Goal: Task Accomplishment & Management: Manage account settings

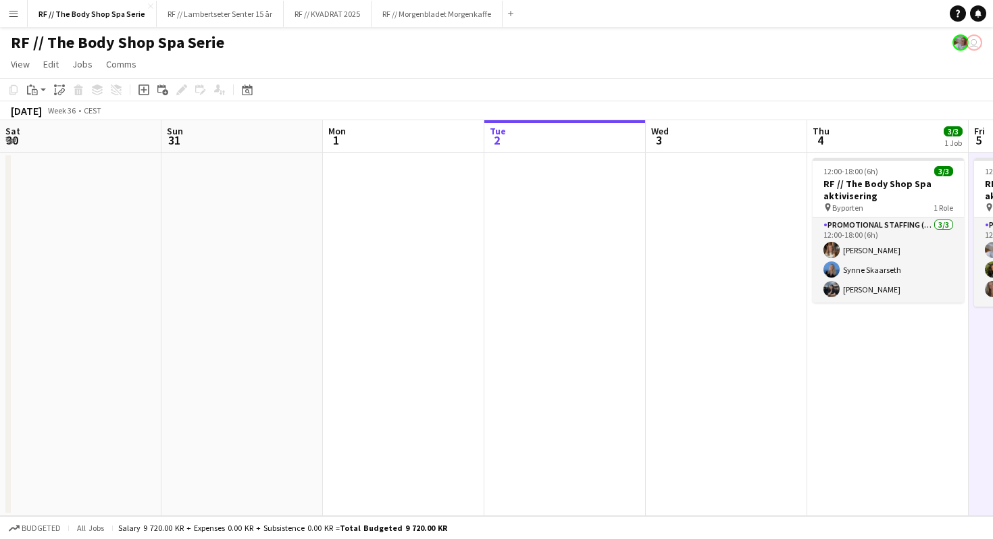
scroll to position [0, 511]
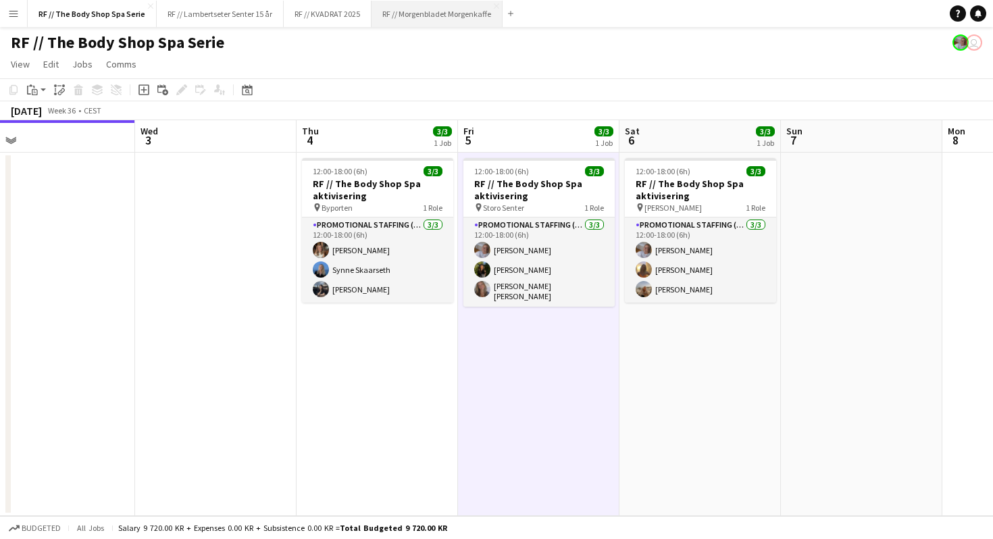
click at [418, 8] on button "RF // Morgenbladet Morgenkaffe Close" at bounding box center [437, 14] width 131 height 26
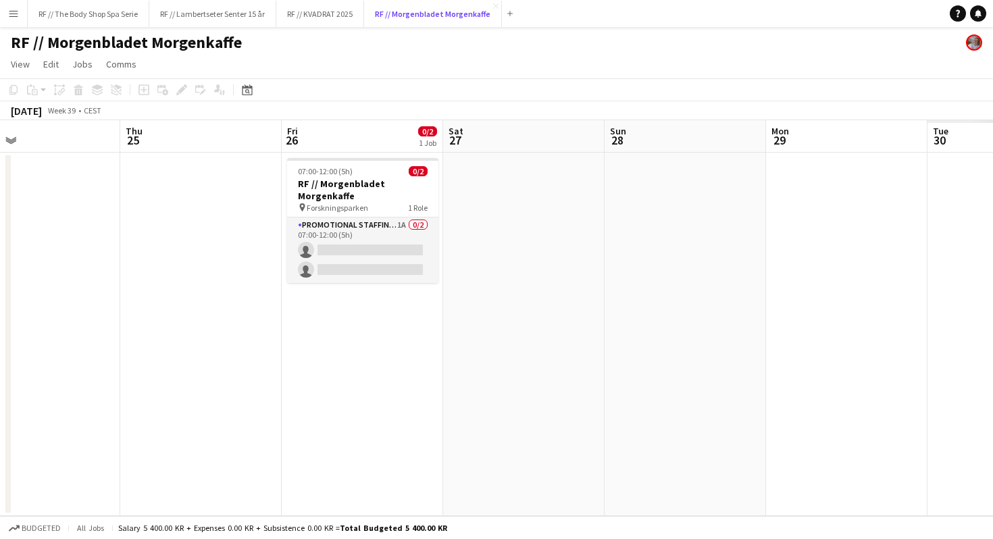
scroll to position [0, 576]
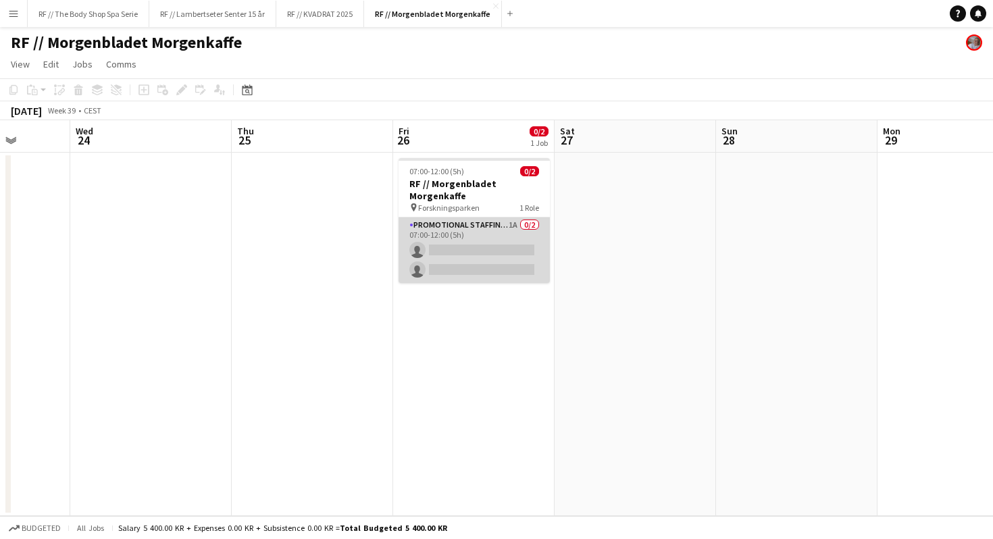
click at [513, 223] on app-card-role "Promotional Staffing (Promotional Staff) 1A 0/2 07:00-12:00 (5h) single-neutral…" at bounding box center [474, 251] width 151 height 66
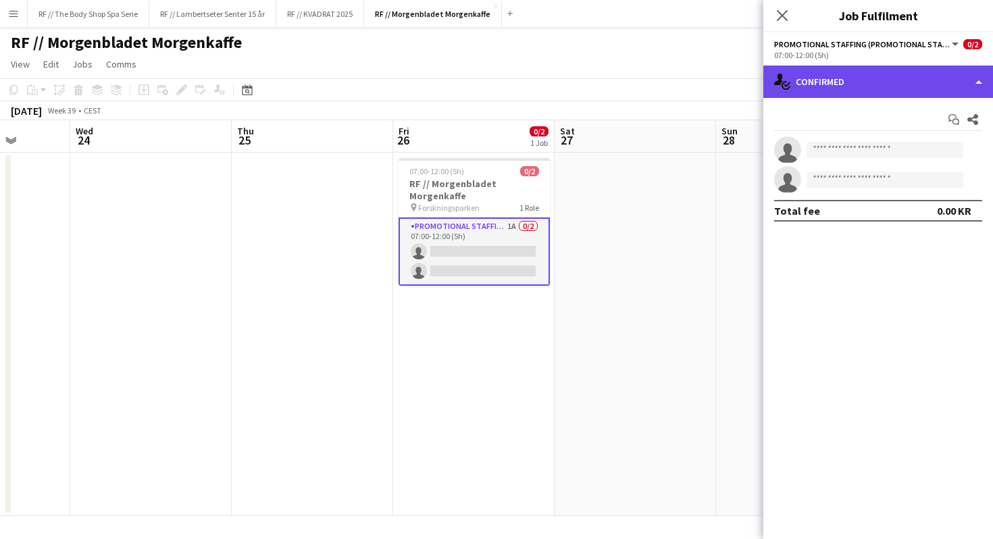
click at [828, 78] on div "single-neutral-actions-check-2 Confirmed" at bounding box center [879, 82] width 230 height 32
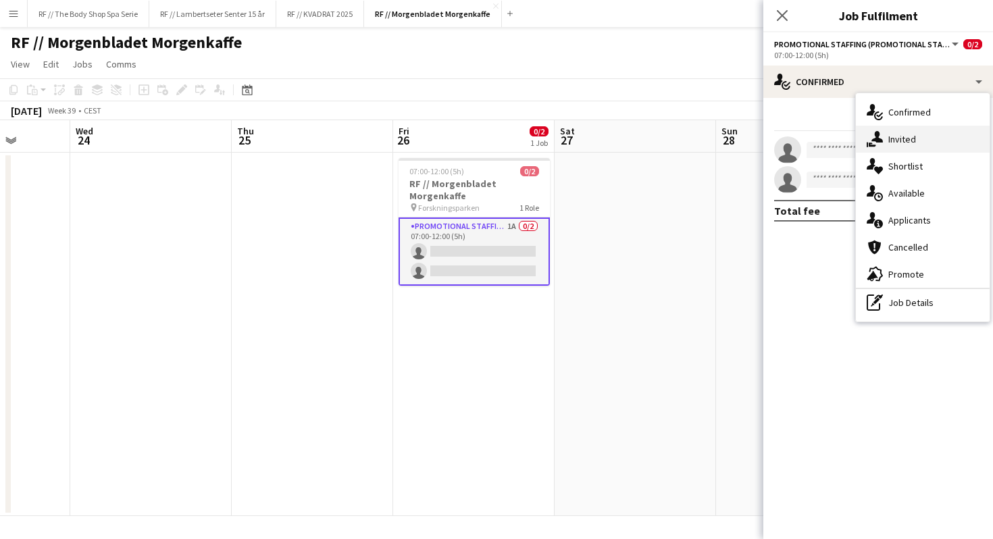
click at [897, 140] on span "Invited" at bounding box center [903, 139] width 28 height 12
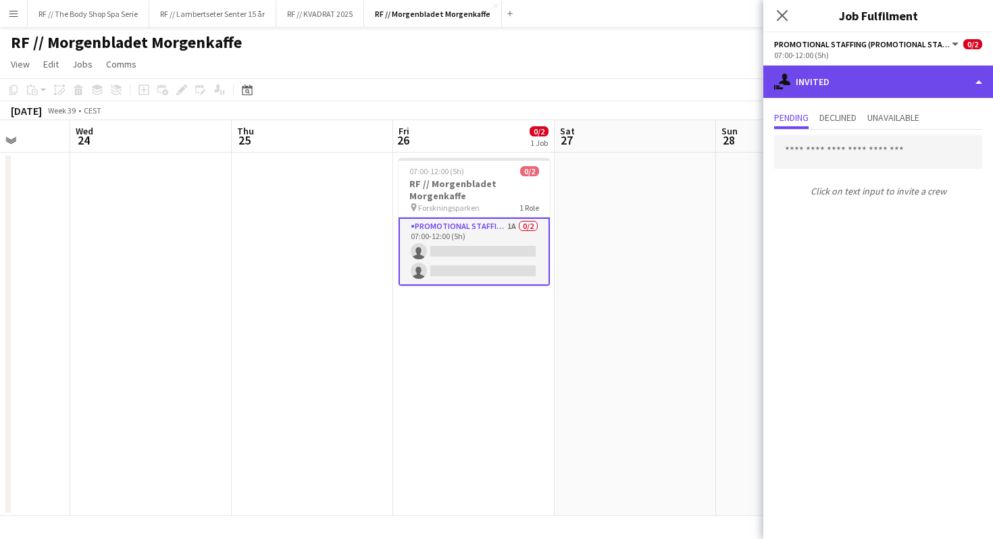
click at [827, 72] on div "single-neutral-actions-share-1 Invited" at bounding box center [879, 82] width 230 height 32
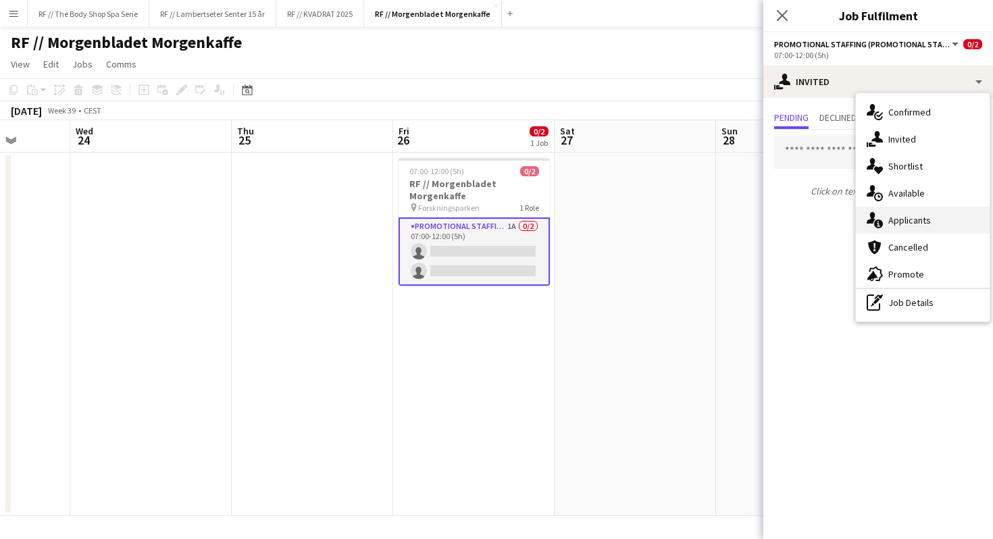
click at [894, 221] on span "Applicants" at bounding box center [910, 220] width 43 height 12
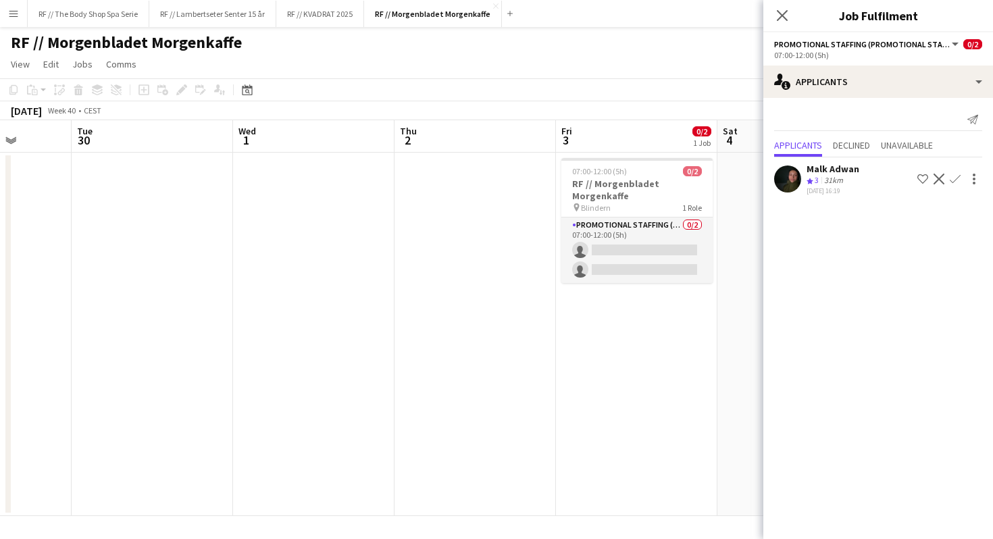
scroll to position [0, 409]
click at [774, 14] on app-icon "Close pop-in" at bounding box center [783, 16] width 20 height 20
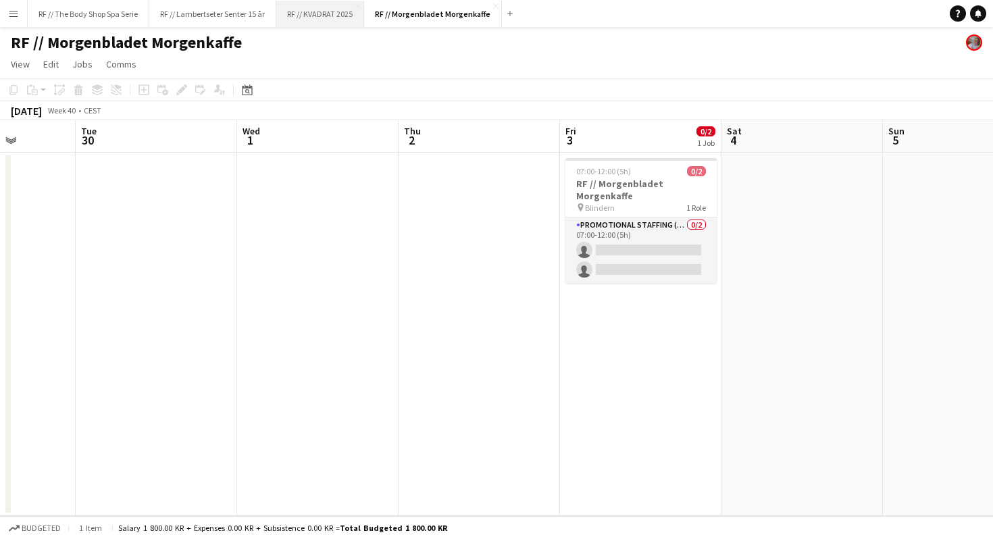
click at [318, 9] on button "RF // KVADRAT 2025 Close" at bounding box center [320, 14] width 88 height 26
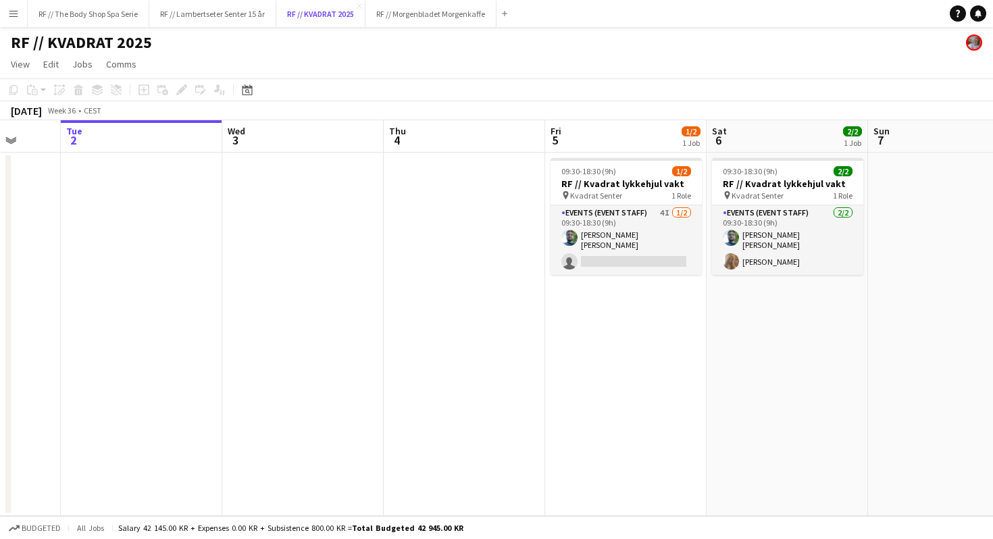
scroll to position [0, 424]
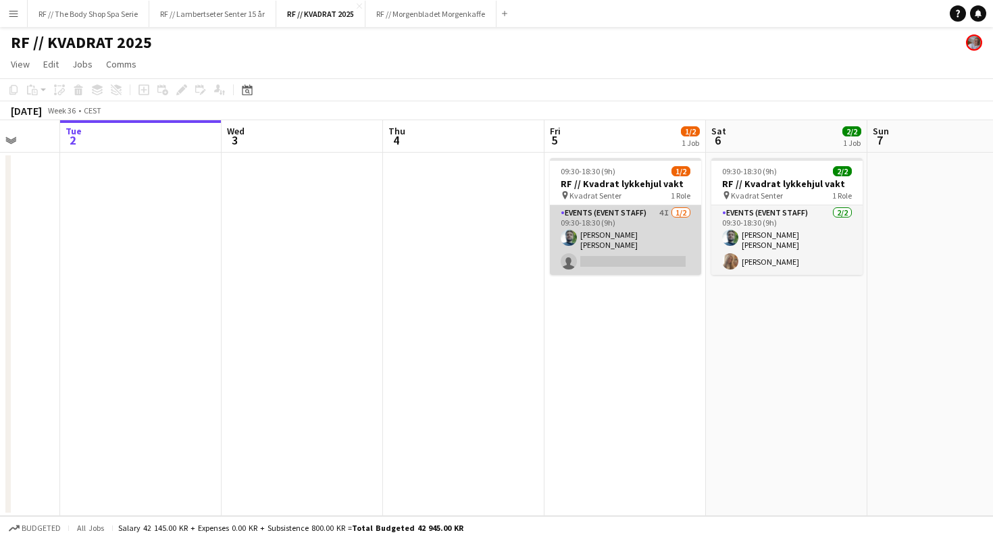
click at [662, 209] on app-card-role "Events (Event Staff) 4I [DATE] 09:30-18:30 (9h) [PERSON_NAME] [PERSON_NAME] sin…" at bounding box center [625, 240] width 151 height 70
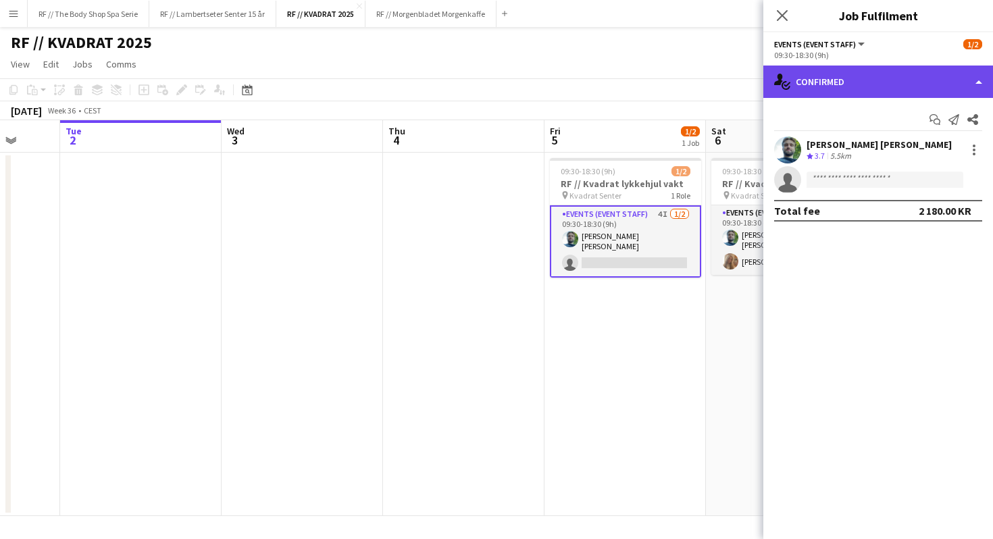
click at [813, 84] on div "single-neutral-actions-check-2 Confirmed" at bounding box center [879, 82] width 230 height 32
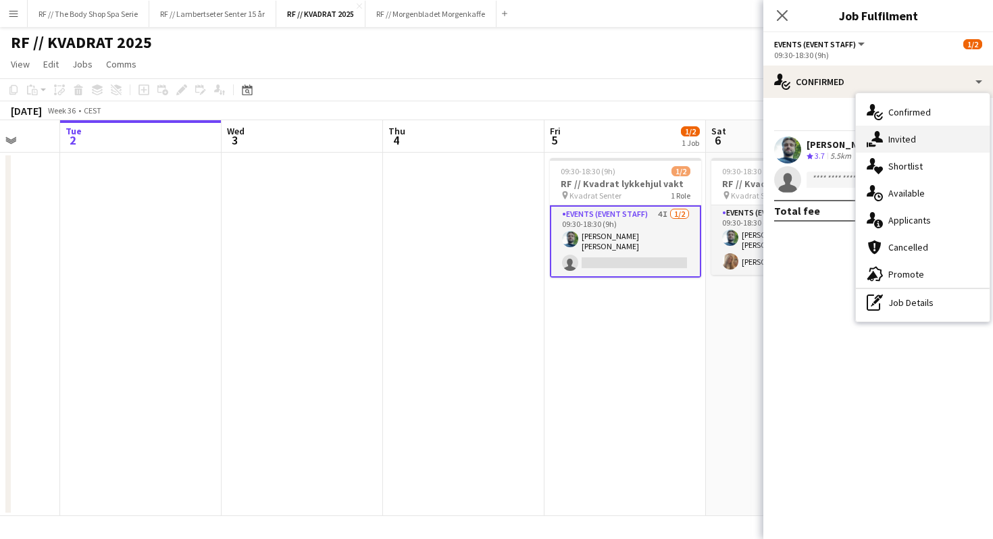
click at [889, 139] on span "Invited" at bounding box center [903, 139] width 28 height 12
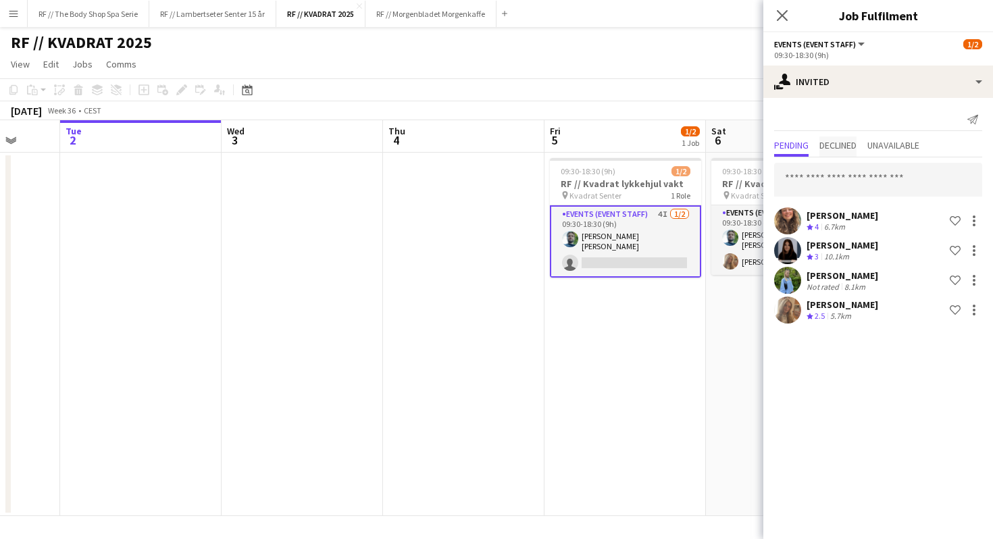
click at [850, 146] on span "Declined" at bounding box center [838, 145] width 37 height 9
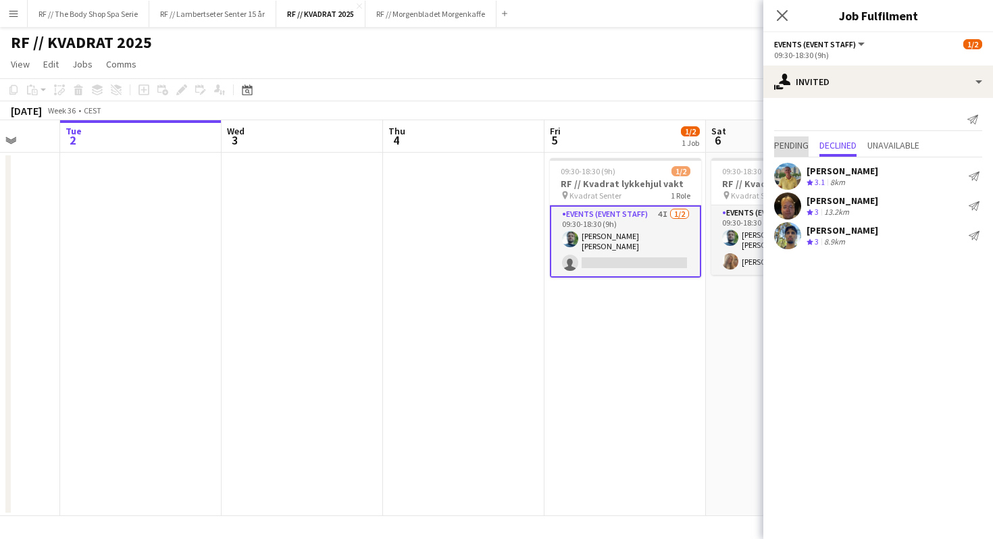
click at [793, 145] on span "Pending" at bounding box center [791, 145] width 34 height 9
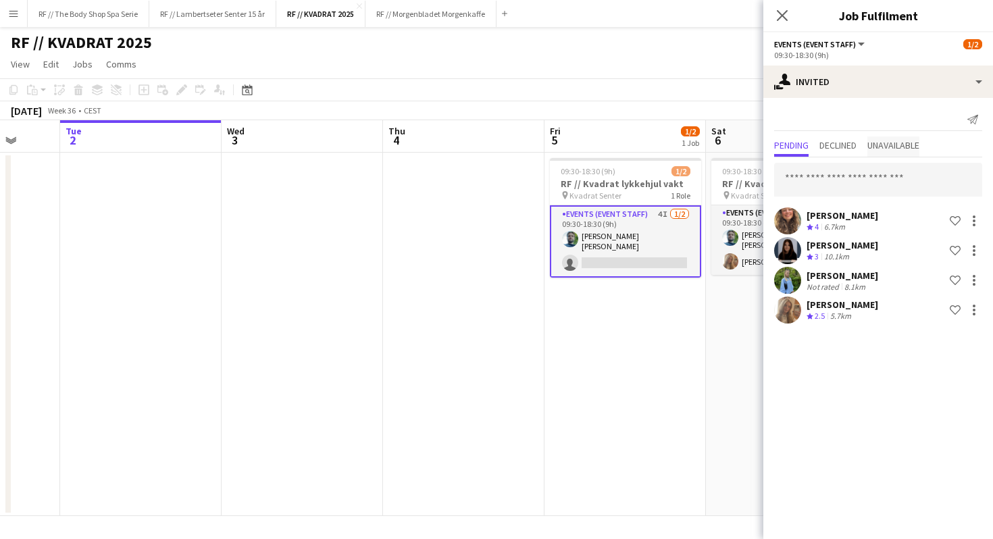
click at [906, 136] on span "Unavailable" at bounding box center [894, 146] width 52 height 20
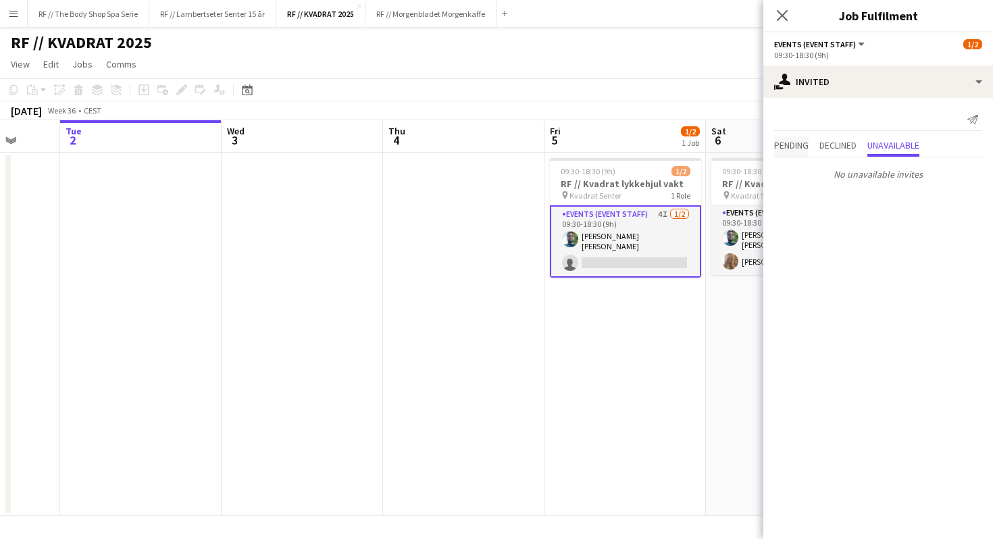
click at [806, 143] on span "Pending" at bounding box center [791, 145] width 34 height 9
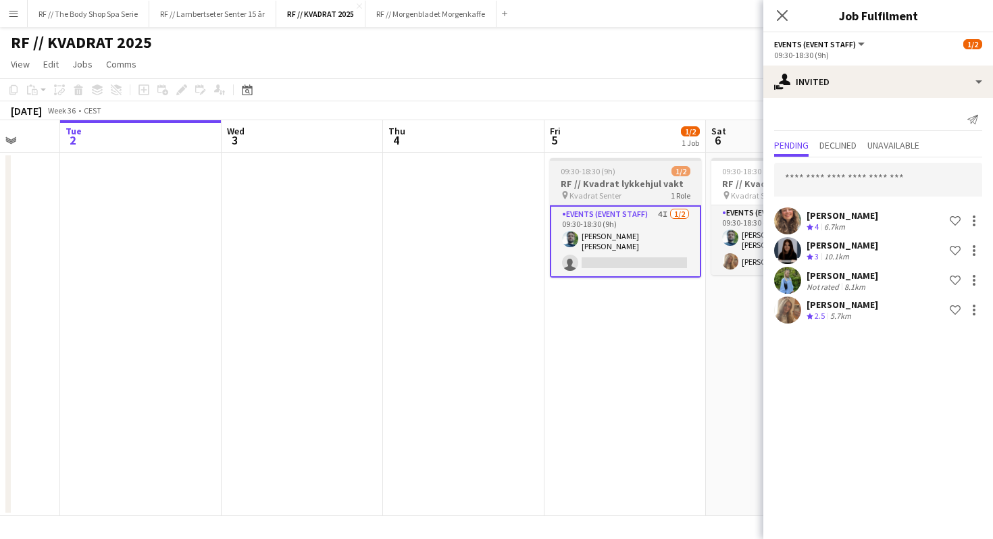
click at [607, 185] on h3 "RF // Kvadrat lykkehjul vakt" at bounding box center [625, 184] width 151 height 12
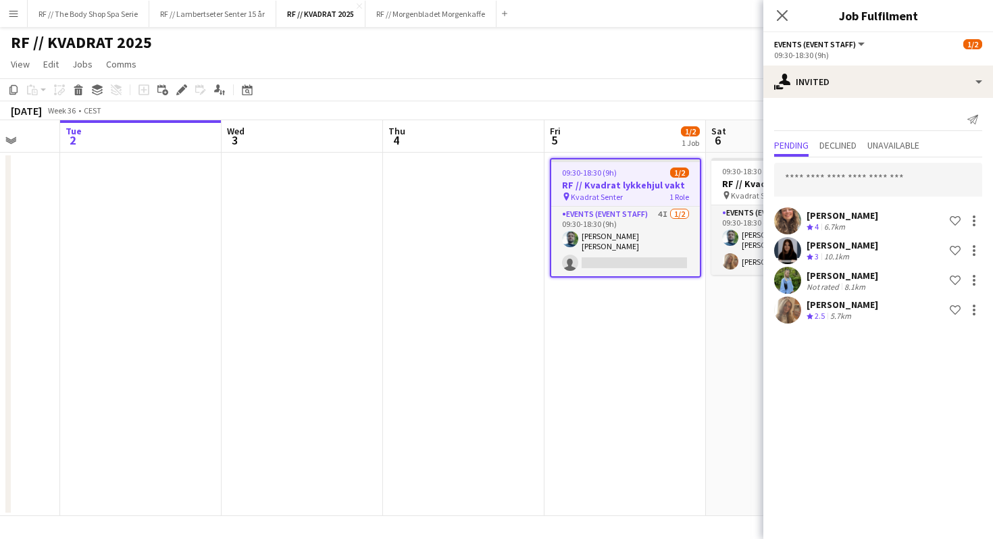
click at [876, 315] on div "Crew rating 2.5 5.7km" at bounding box center [843, 316] width 72 height 11
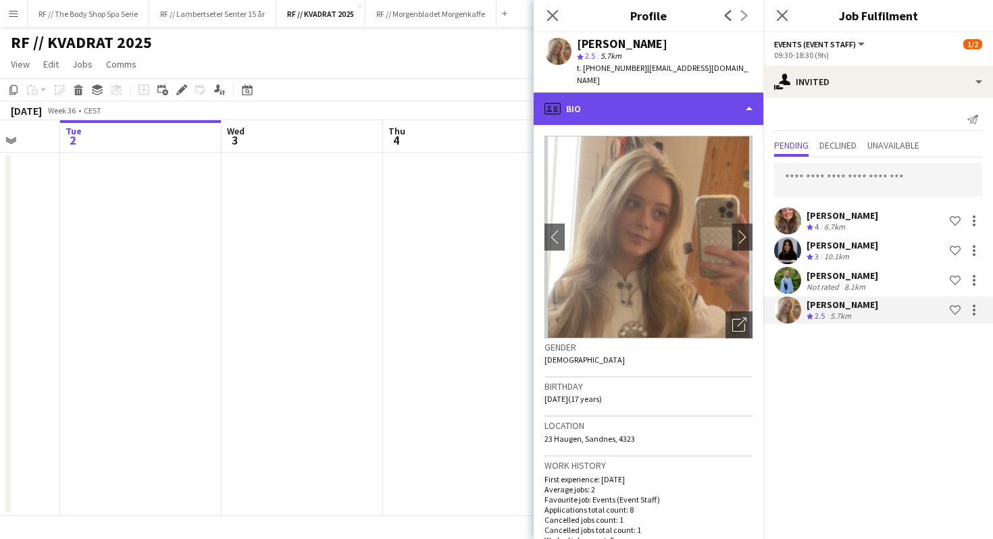
click at [675, 96] on div "profile Bio" at bounding box center [649, 109] width 230 height 32
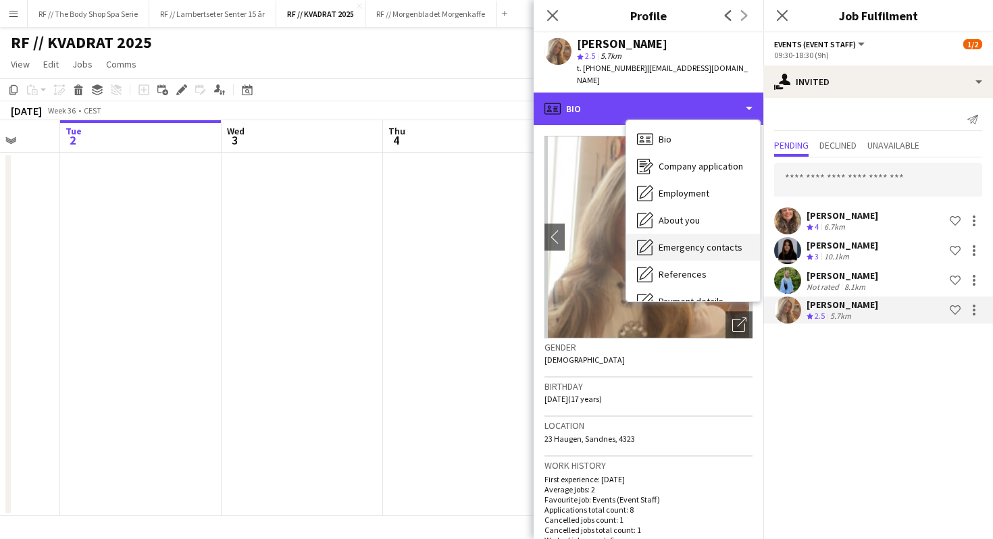
scroll to position [127, 0]
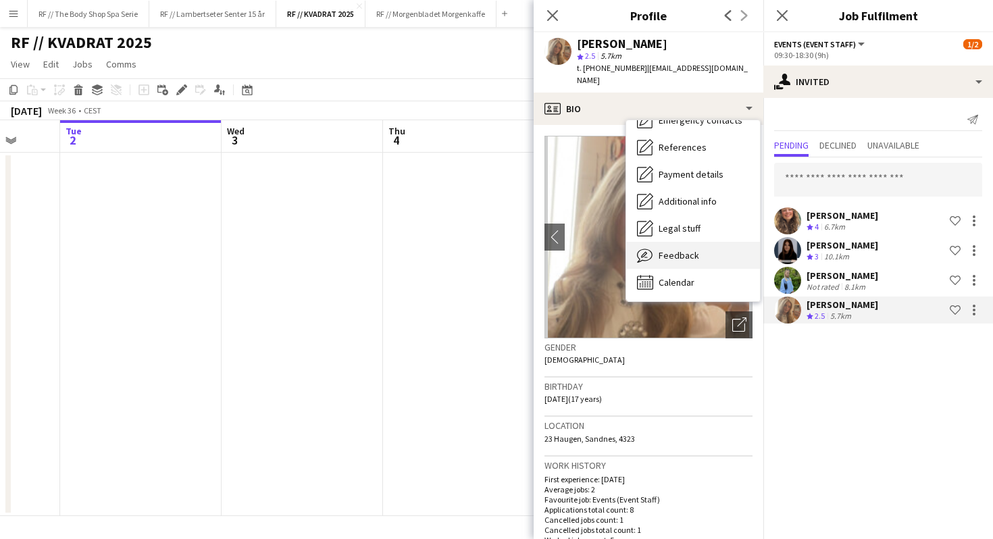
click at [680, 259] on span "Feedback" at bounding box center [679, 255] width 41 height 12
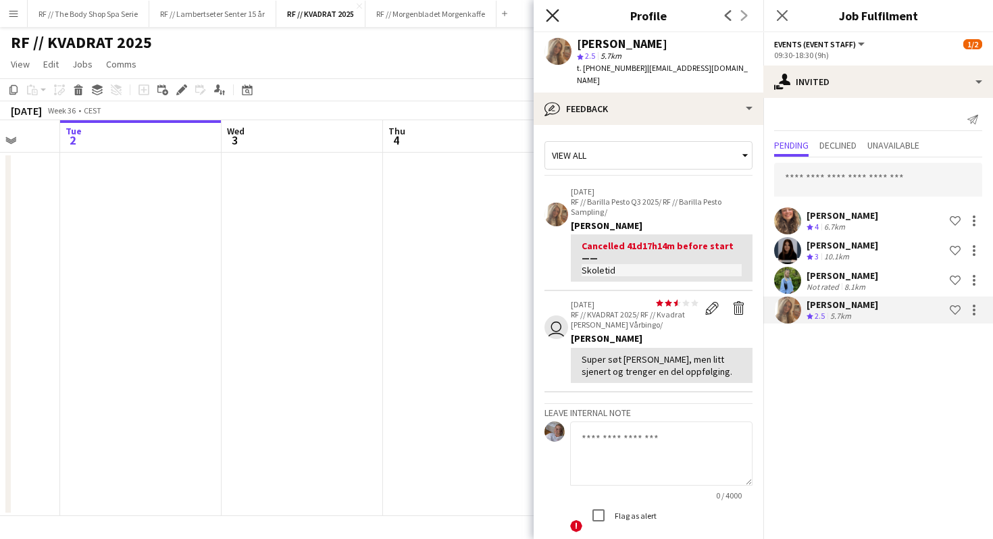
click at [552, 11] on icon "Close pop-in" at bounding box center [552, 15] width 13 height 13
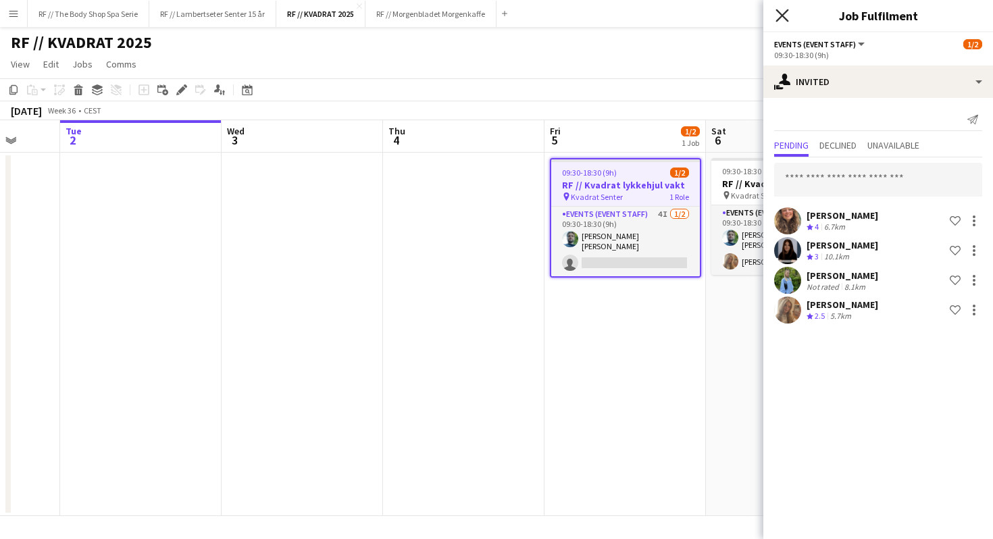
click at [778, 9] on icon "Close pop-in" at bounding box center [782, 15] width 13 height 13
